Goal: Find specific fact

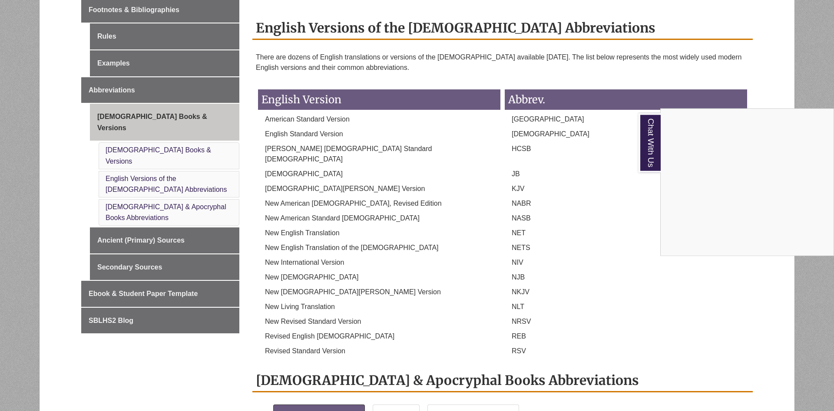
scroll to position [324, 0]
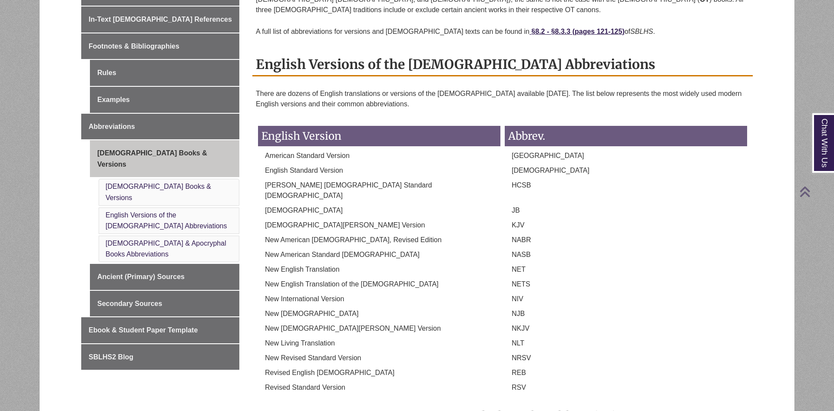
scroll to position [310, 0]
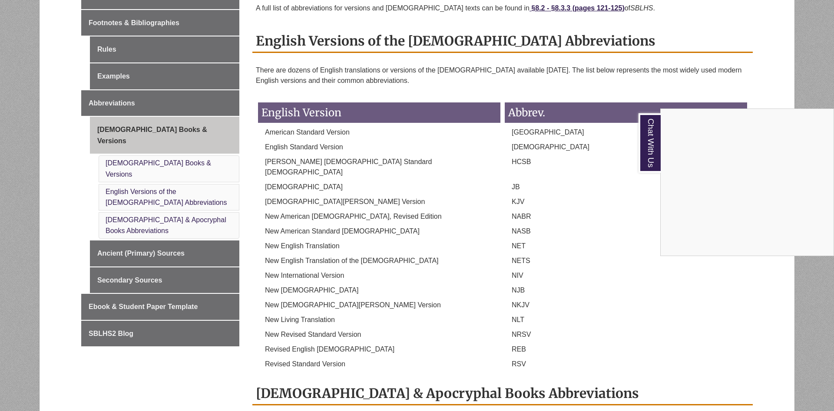
drag, startPoint x: 260, startPoint y: 96, endPoint x: 374, endPoint y: 298, distance: 232.4
click at [262, 188] on div "Chat With Us" at bounding box center [417, 205] width 834 height 411
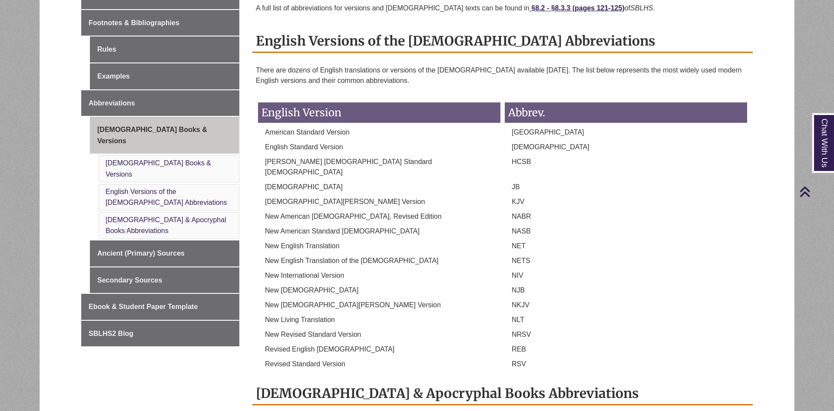
click at [547, 357] on div "English Versions of the [DEMOGRAPHIC_DATA] Abbreviations There are dozens of En…" at bounding box center [502, 206] width 500 height 353
drag, startPoint x: 532, startPoint y: 342, endPoint x: 257, endPoint y: 325, distance: 275.9
click at [257, 325] on div "English Version Abbrev. American Standard Version [GEOGRAPHIC_DATA] English Sta…" at bounding box center [502, 234] width 493 height 280
drag, startPoint x: 680, startPoint y: 324, endPoint x: 681, endPoint y: 314, distance: 9.2
click at [685, 330] on div "NRSV" at bounding box center [626, 337] width 247 height 15
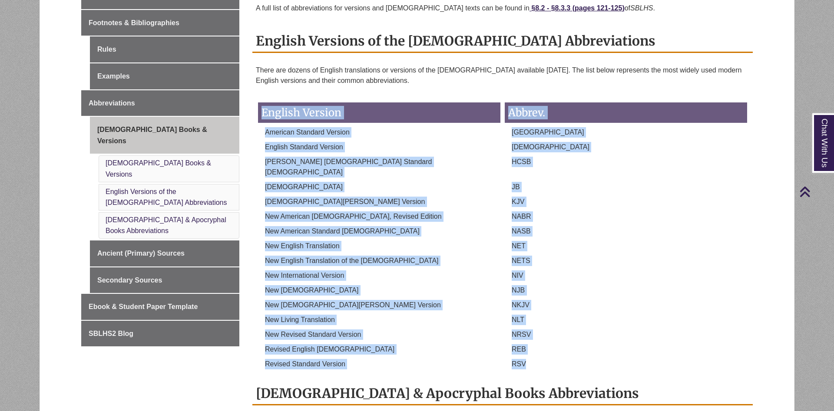
drag, startPoint x: 546, startPoint y: 343, endPoint x: 257, endPoint y: 102, distance: 376.9
click at [257, 102] on div "English Version Abbrev. American Standard Version [GEOGRAPHIC_DATA] English Sta…" at bounding box center [502, 234] width 493 height 280
click at [667, 212] on p "NABR" at bounding box center [626, 217] width 242 height 10
